Goal: Task Accomplishment & Management: Manage account settings

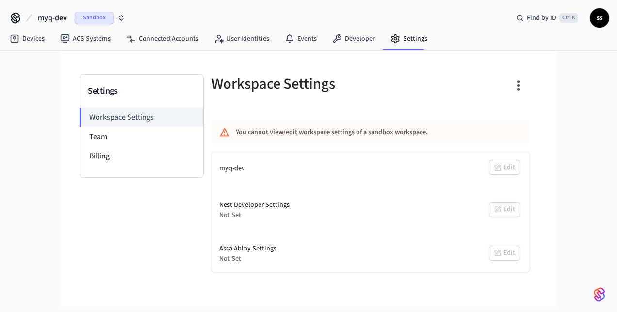
click at [58, 15] on span "myq-dev" at bounding box center [52, 18] width 29 height 12
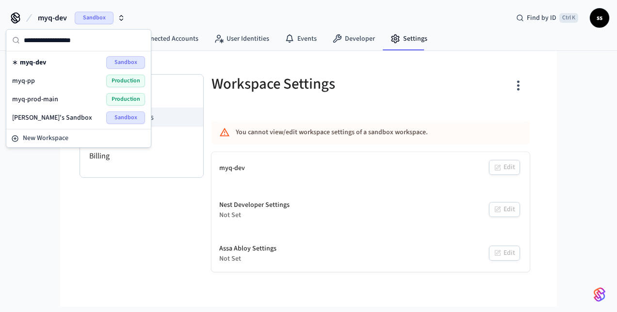
click at [48, 102] on span "myq-prod-main" at bounding box center [35, 100] width 46 height 10
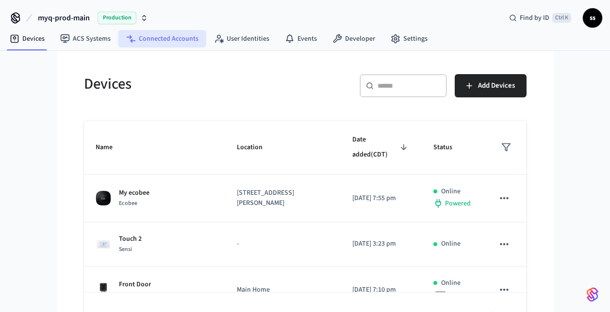
click at [167, 41] on link "Connected Accounts" at bounding box center [162, 38] width 88 height 17
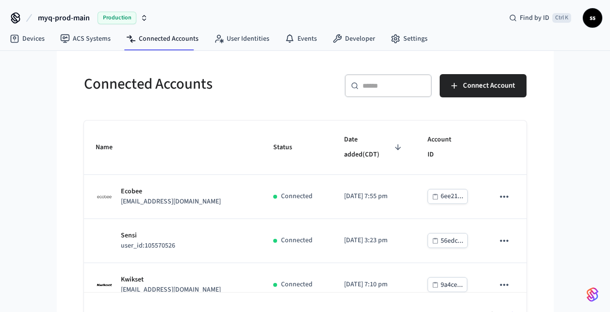
click at [45, 188] on div "myq-prod-main Production Find by ID Ctrl K ss Devices ACS Systems Connected Acc…" at bounding box center [305, 170] width 610 height 340
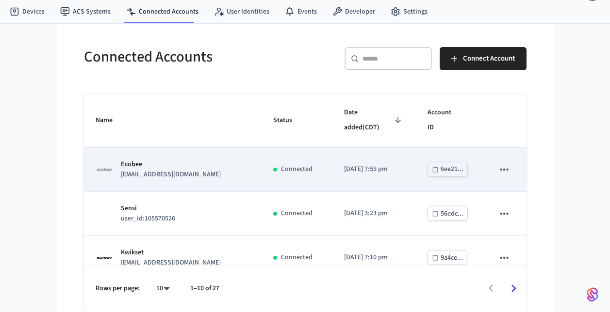
click at [190, 166] on td "Ecobee [EMAIL_ADDRESS][DOMAIN_NAME]" at bounding box center [173, 170] width 178 height 44
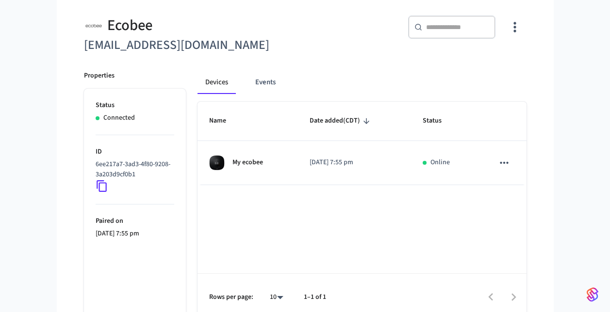
scroll to position [88, 0]
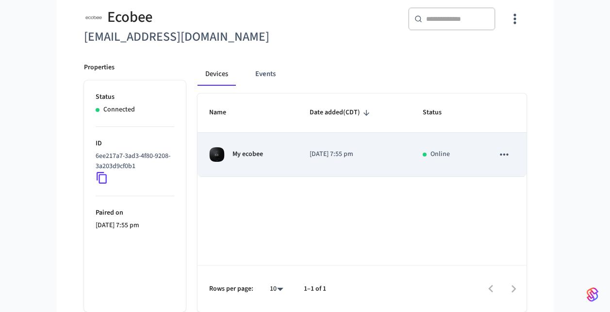
click at [298, 159] on td "[DATE] 7:55 pm" at bounding box center [354, 155] width 113 height 44
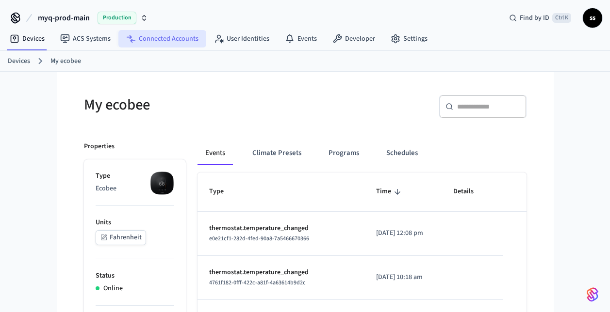
click at [161, 40] on link "Connected Accounts" at bounding box center [162, 38] width 88 height 17
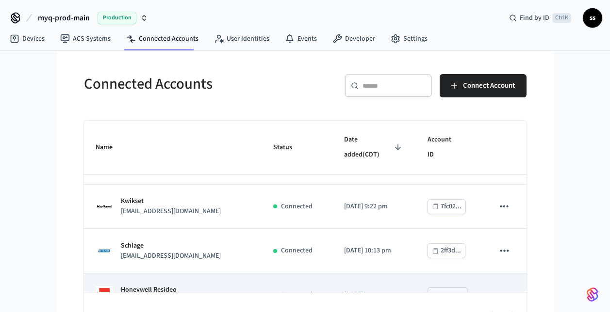
scroll to position [27, 0]
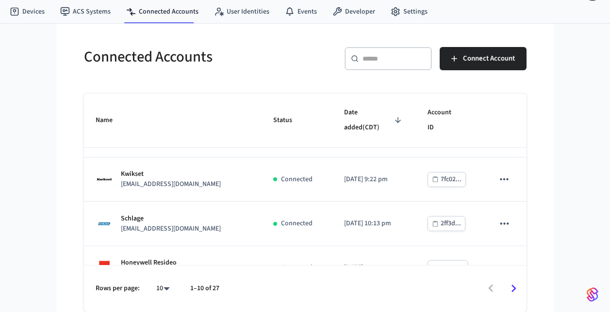
click at [512, 290] on icon "Go to next page" at bounding box center [513, 288] width 15 height 15
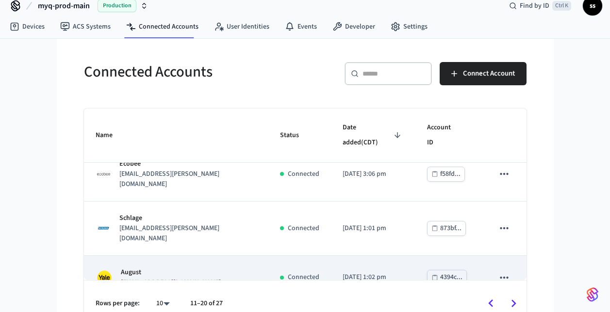
scroll to position [0, 0]
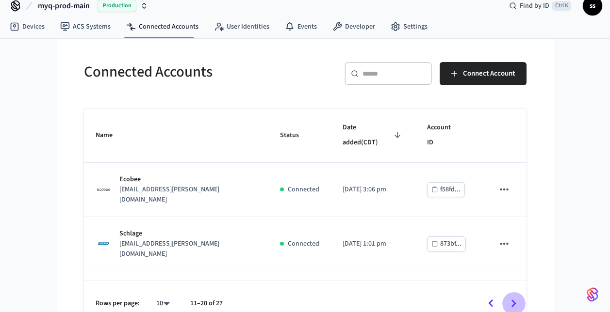
click at [513, 304] on icon "Go to next page" at bounding box center [513, 303] width 15 height 15
